Goal: Check status: Check status

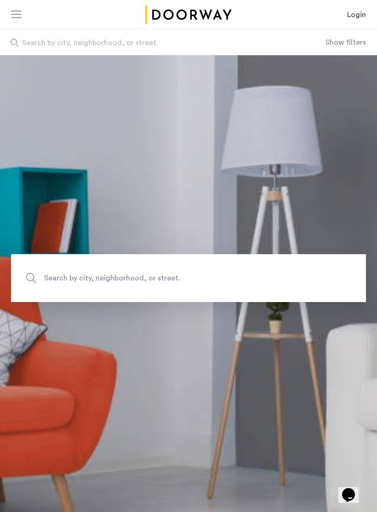
click at [19, 21] on div at bounding box center [19, 14] width 16 height 15
click at [359, 14] on link "Login" at bounding box center [356, 14] width 19 height 11
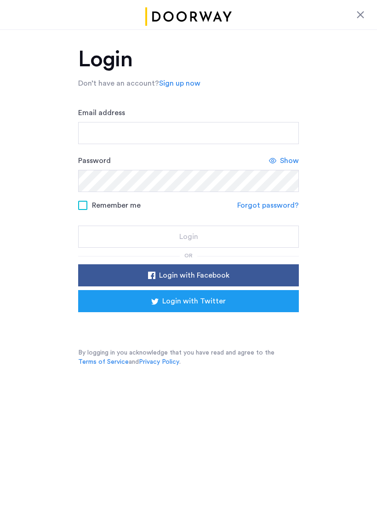
click at [360, 17] on div at bounding box center [360, 14] width 11 height 11
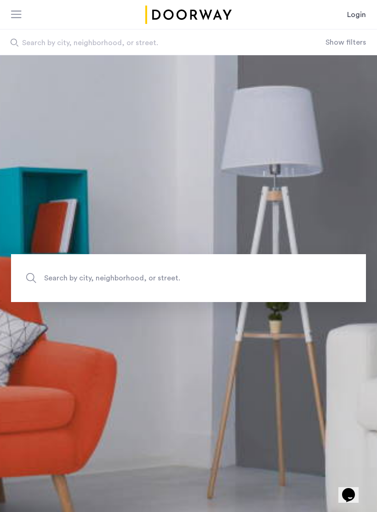
click at [359, 19] on link "Login" at bounding box center [356, 14] width 19 height 11
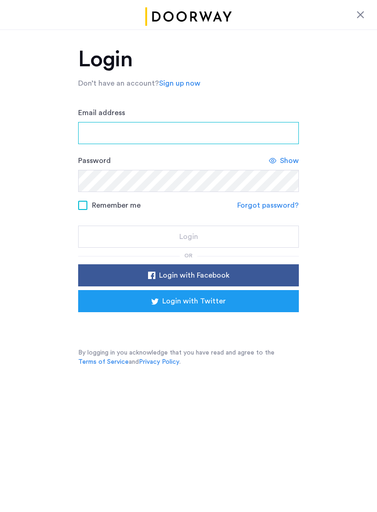
click at [213, 127] on input "Email address" at bounding box center [188, 133] width 221 height 22
type input "**********"
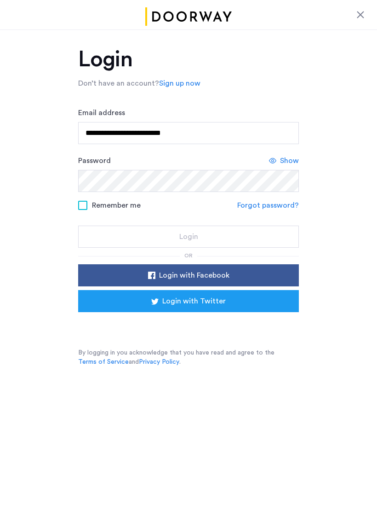
click at [189, 236] on button "Login" at bounding box center [188, 236] width 221 height 22
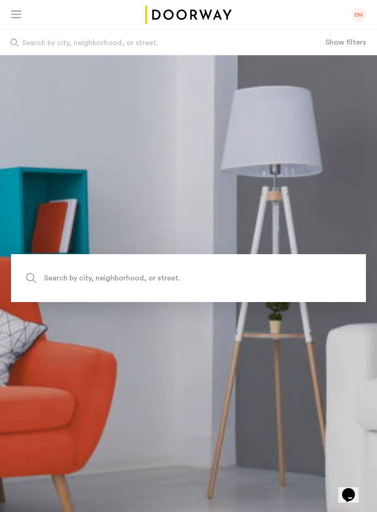
click at [12, 18] on div at bounding box center [17, 15] width 12 height 9
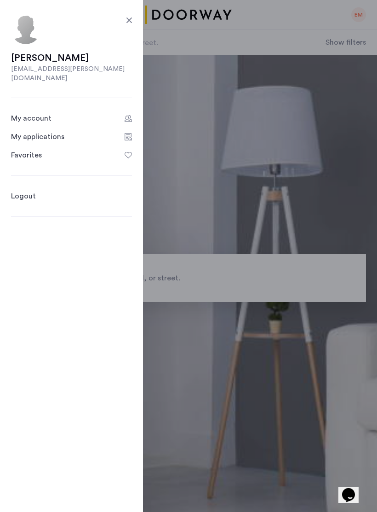
click at [26, 132] on div "My applications" at bounding box center [37, 136] width 53 height 11
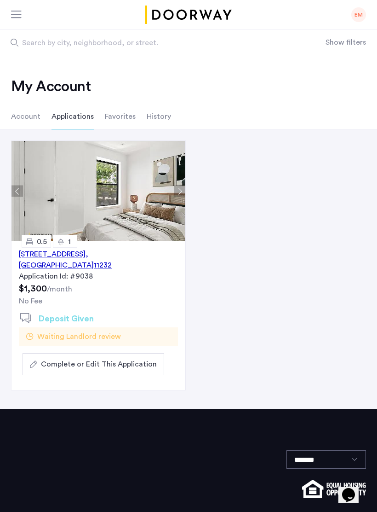
click at [132, 254] on div "122 29th Street, Unit 4BR, Brooklyn , NY 11232" at bounding box center [98, 259] width 159 height 22
